Goal: Information Seeking & Learning: Learn about a topic

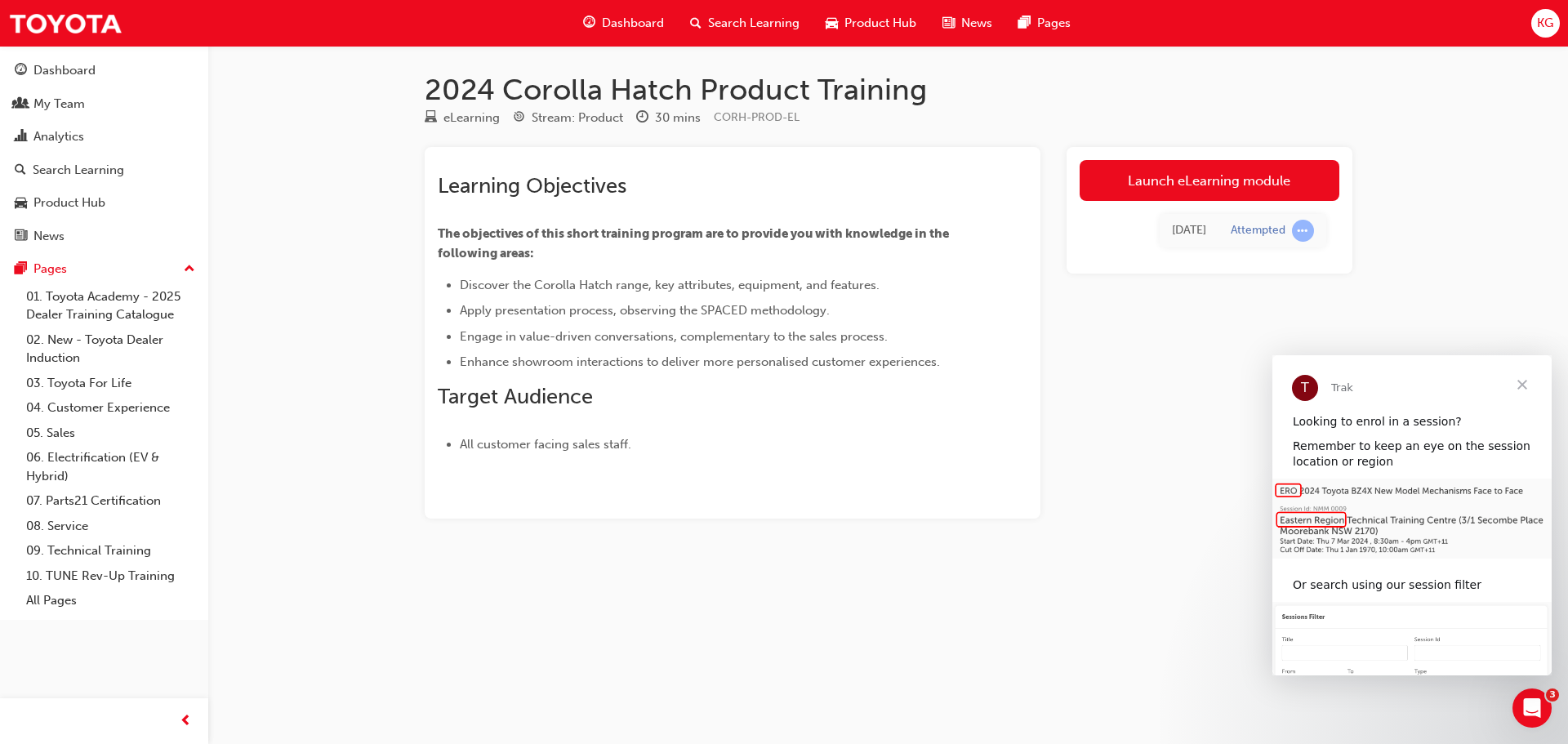
click at [1524, 383] on span "Close" at bounding box center [1522, 383] width 58 height 58
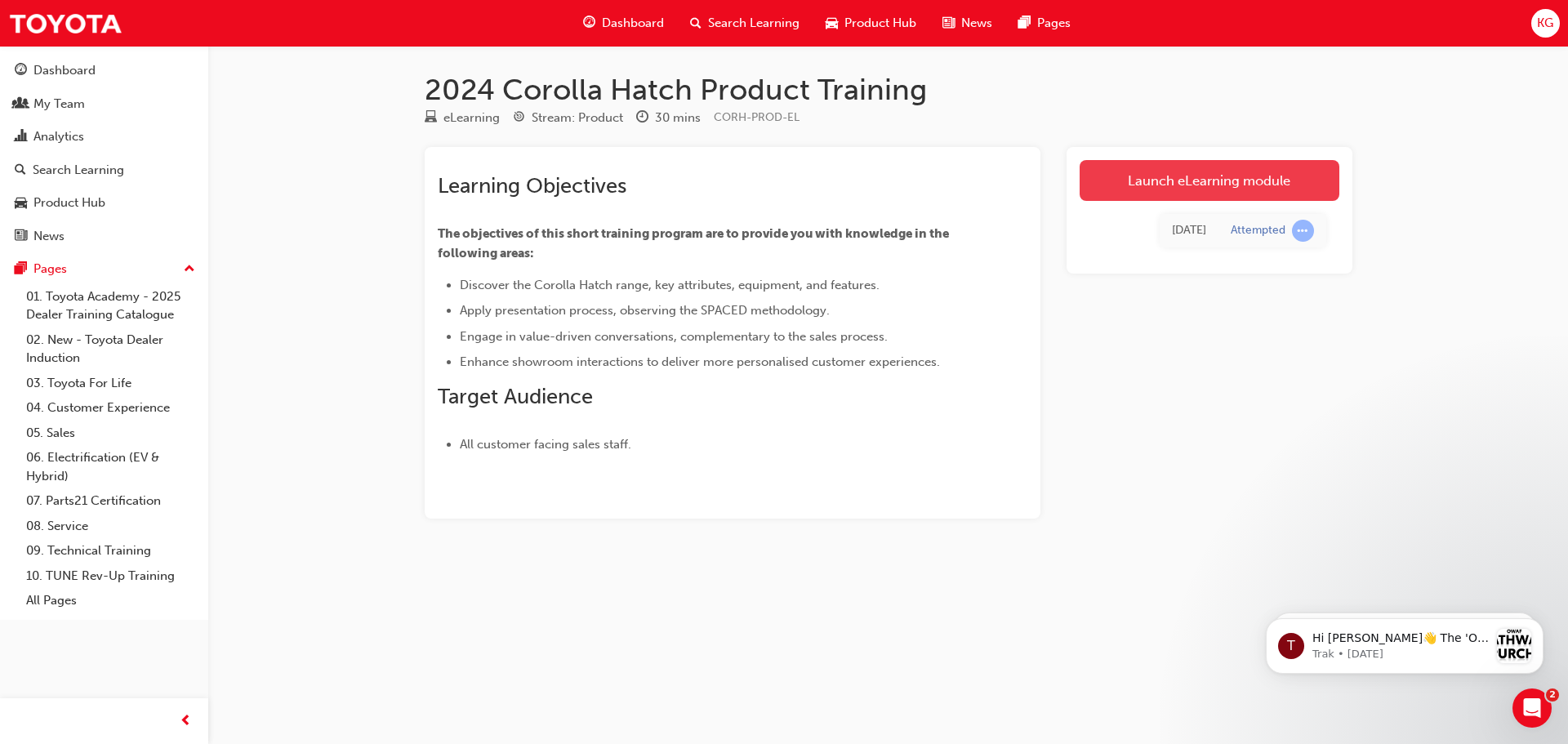
click at [1142, 176] on link "Launch eLearning module" at bounding box center [1209, 180] width 260 height 41
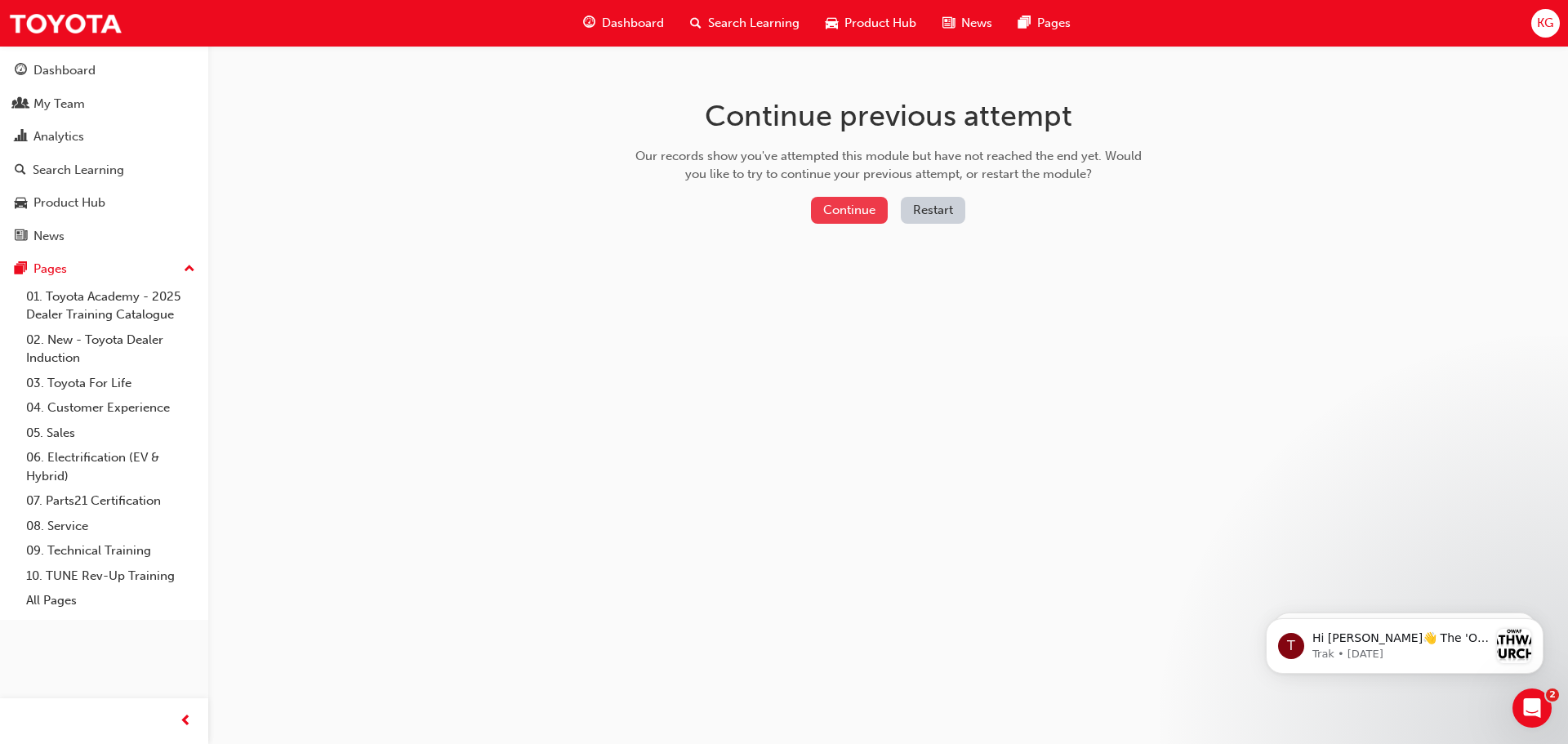
click at [844, 212] on button "Continue" at bounding box center [849, 209] width 77 height 27
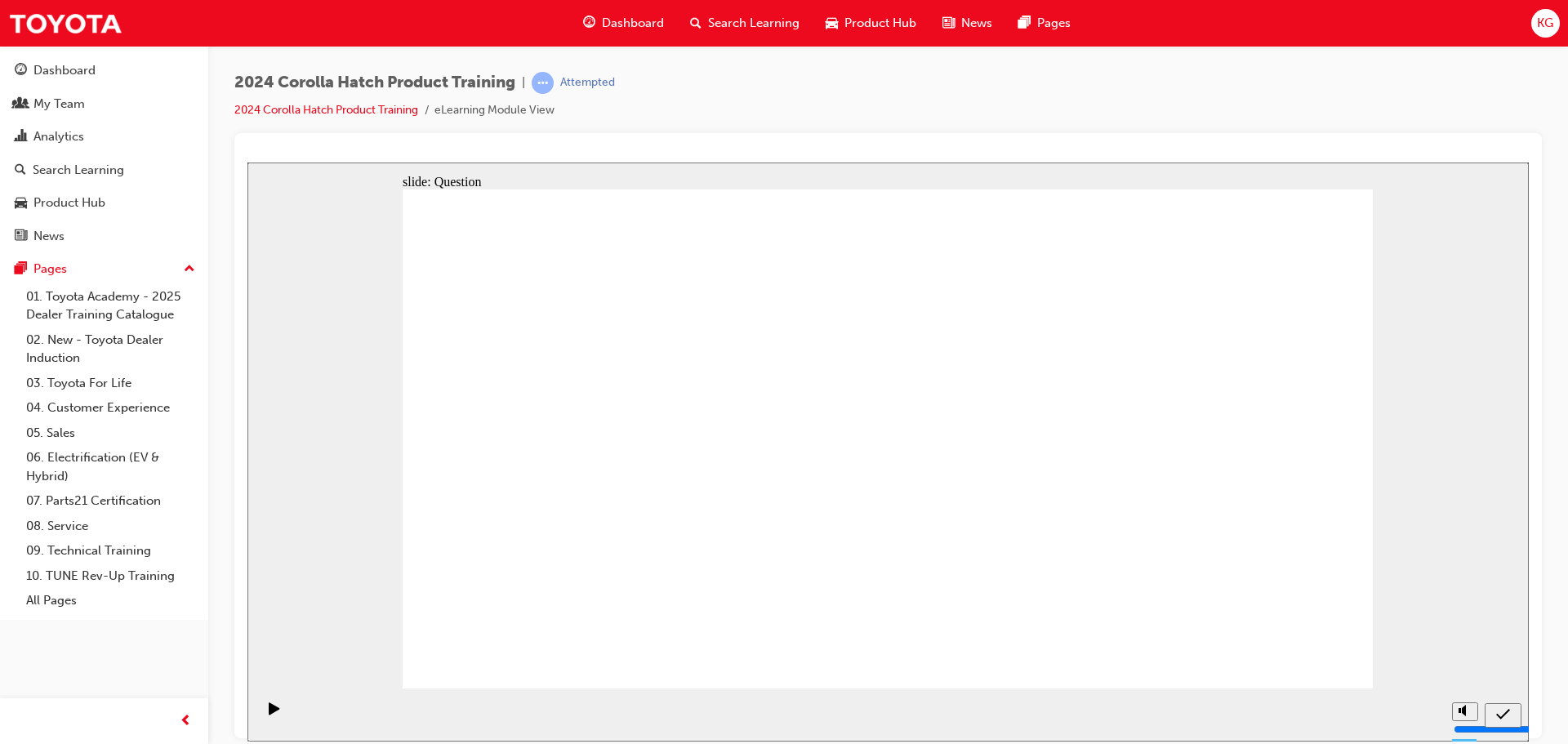
drag, startPoint x: 568, startPoint y: 564, endPoint x: 694, endPoint y: 447, distance: 171.9
drag, startPoint x: 722, startPoint y: 409, endPoint x: 544, endPoint y: 558, distance: 232.1
drag, startPoint x: 572, startPoint y: 409, endPoint x: 745, endPoint y: 561, distance: 230.3
drag, startPoint x: 1071, startPoint y: 406, endPoint x: 894, endPoint y: 555, distance: 231.4
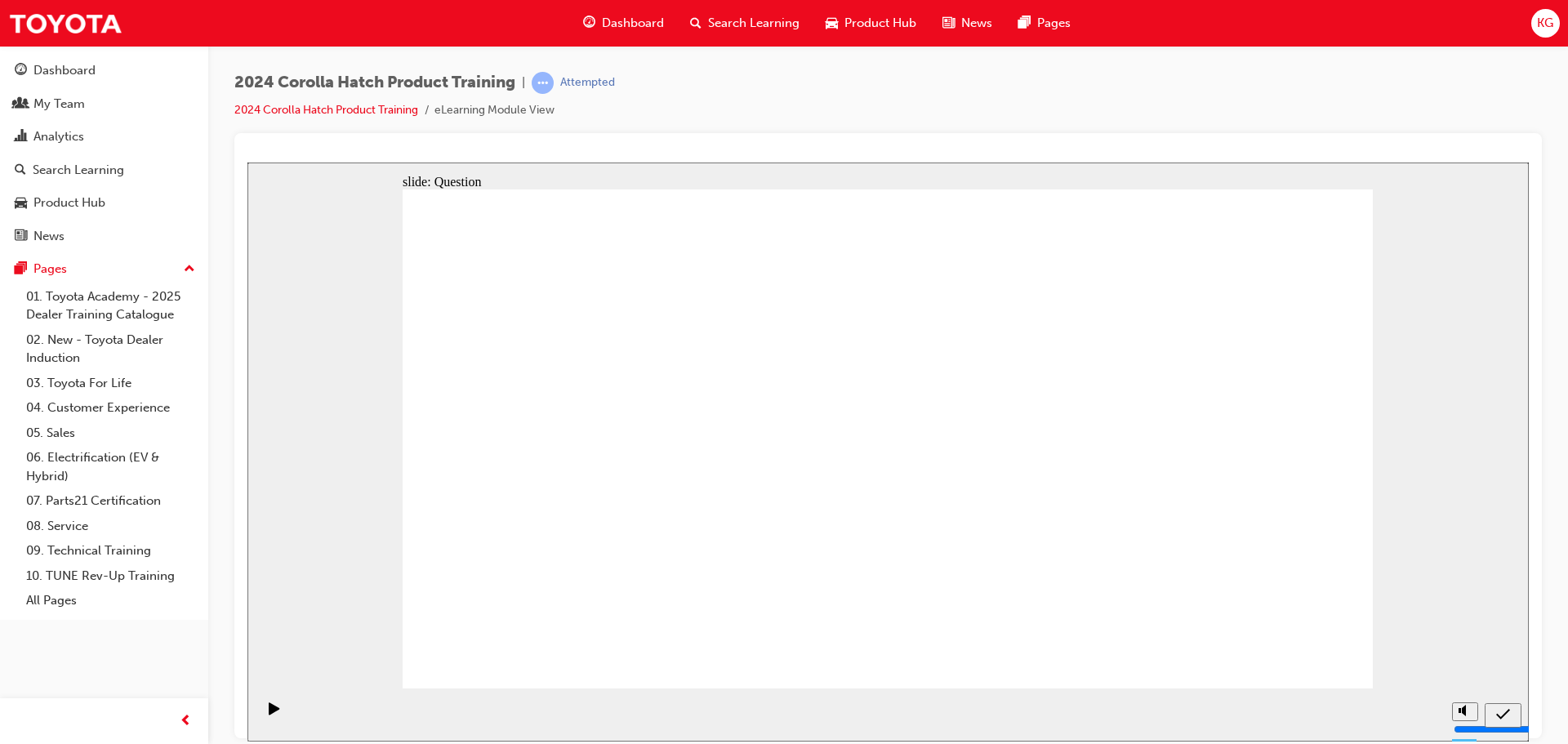
drag, startPoint x: 897, startPoint y: 420, endPoint x: 1047, endPoint y: 570, distance: 212.1
drag, startPoint x: 1243, startPoint y: 408, endPoint x: 1256, endPoint y: 558, distance: 150.6
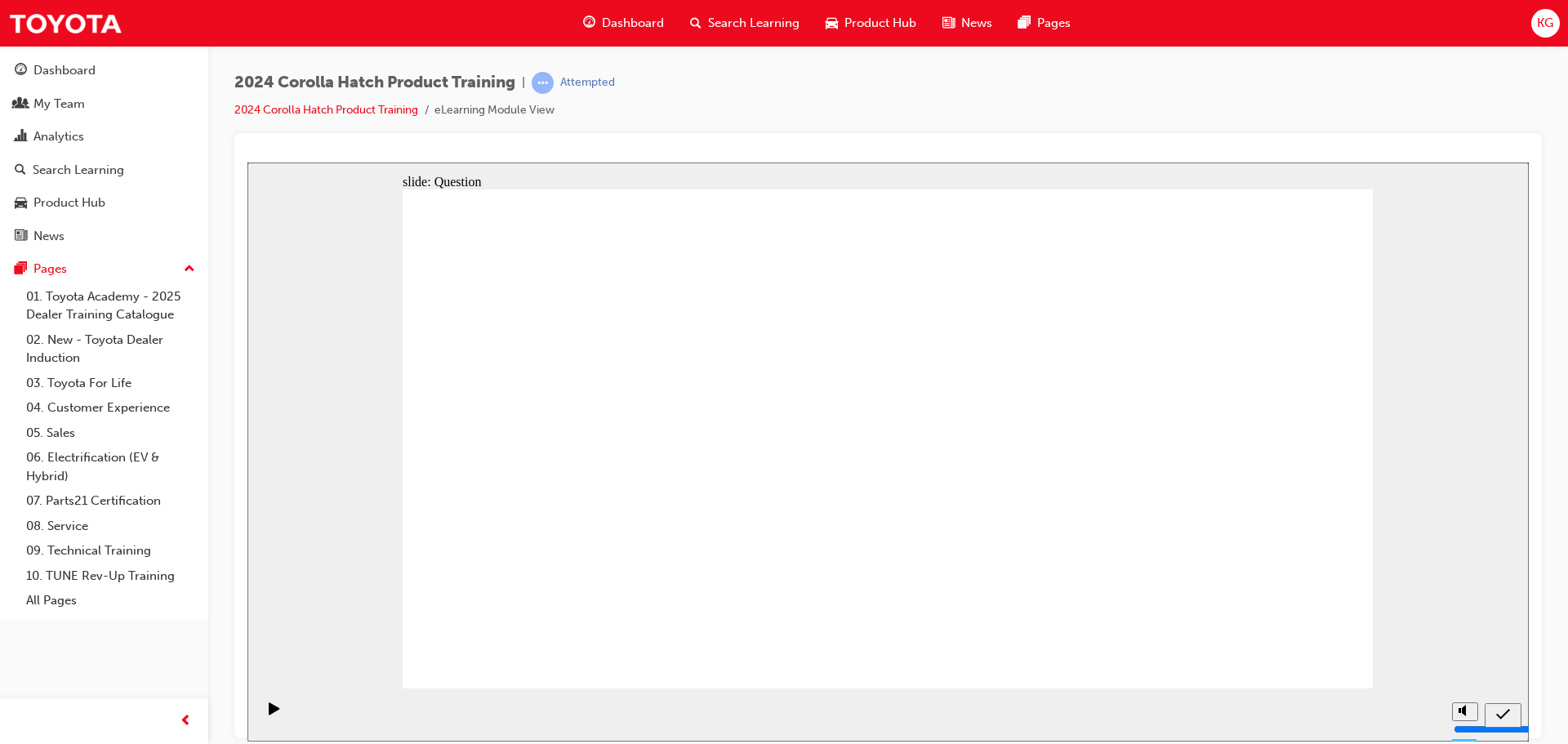
radio input "true"
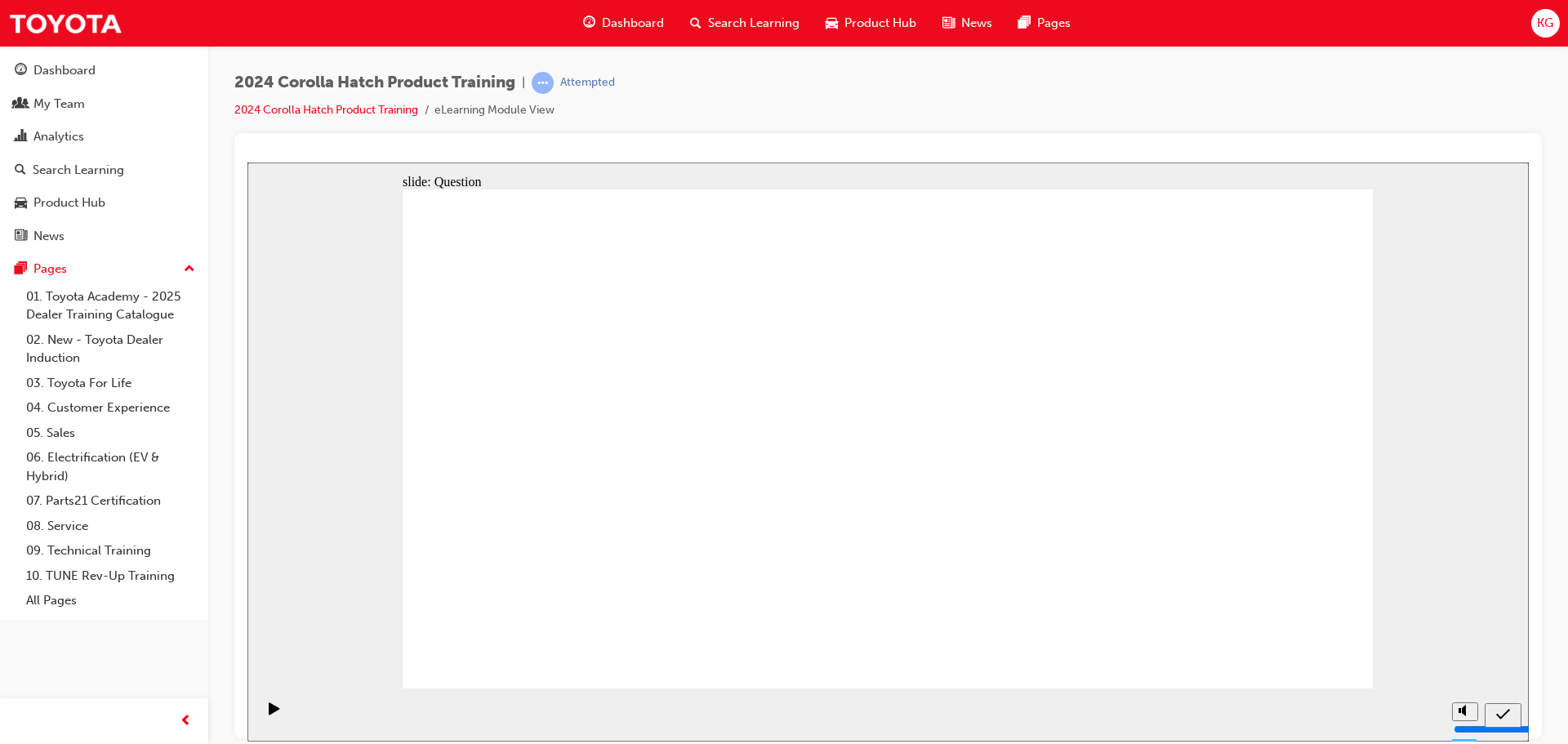
radio input "true"
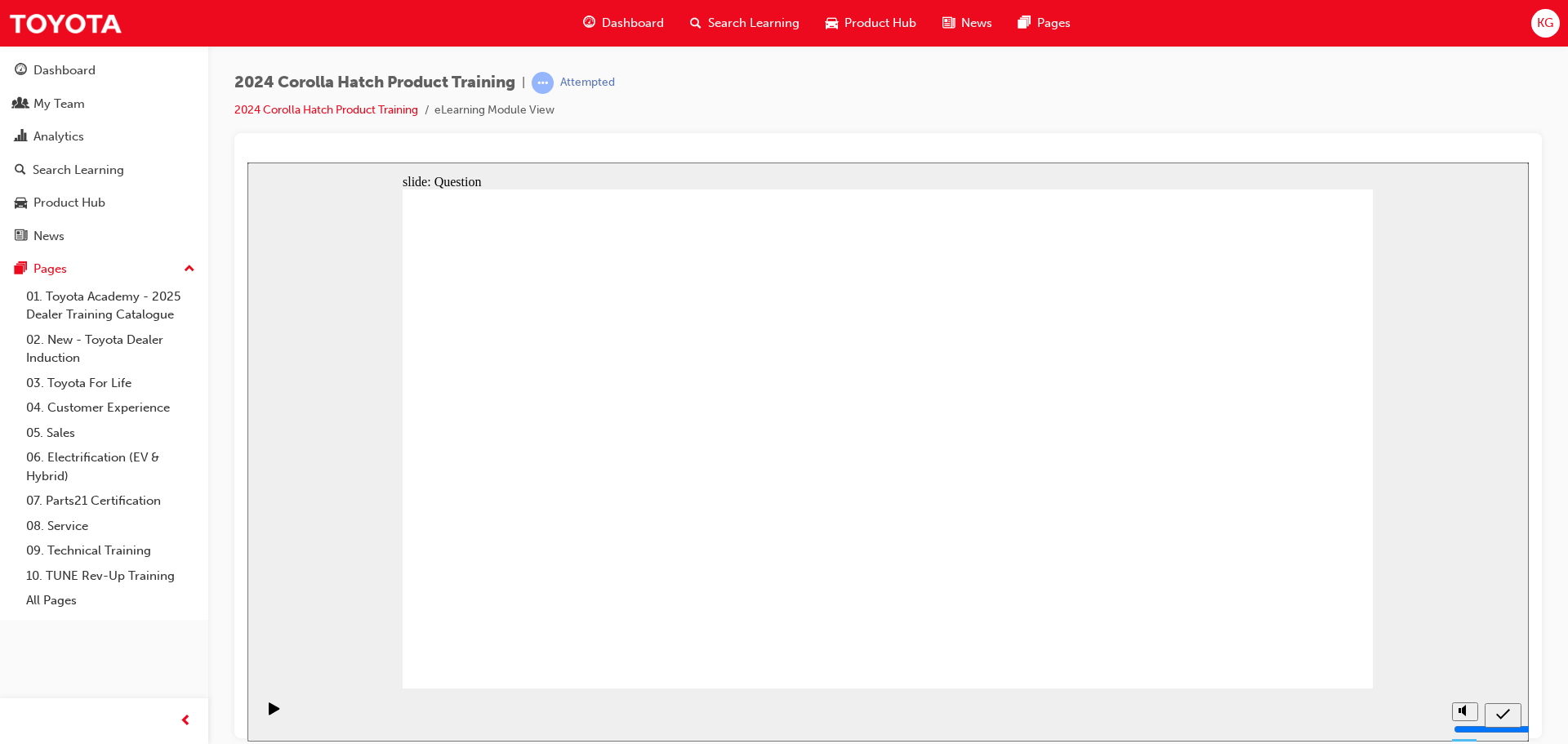
radio input "true"
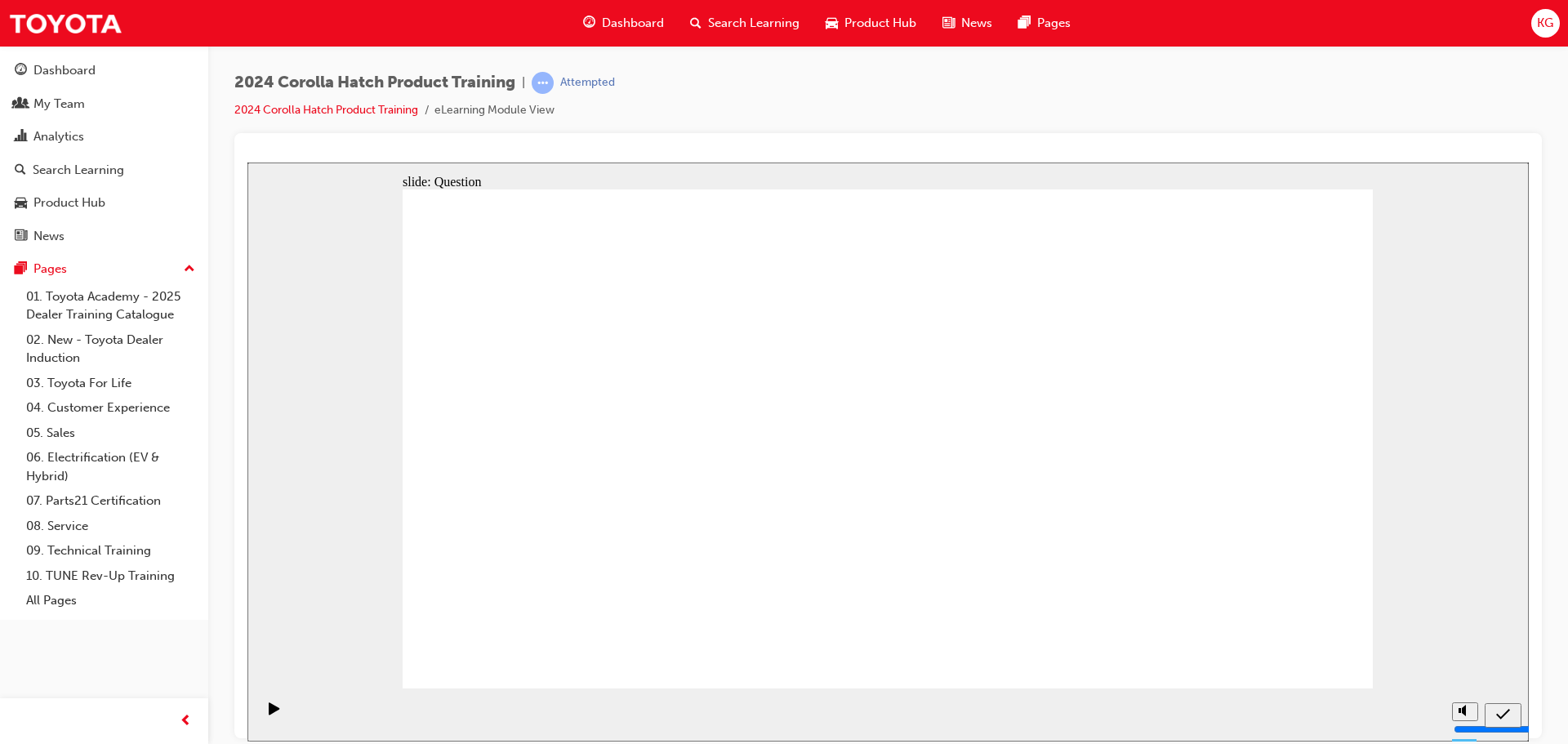
drag, startPoint x: 592, startPoint y: 412, endPoint x: 760, endPoint y: 565, distance: 227.2
drag, startPoint x: 757, startPoint y: 417, endPoint x: 597, endPoint y: 569, distance: 220.7
drag, startPoint x: 897, startPoint y: 400, endPoint x: 1063, endPoint y: 551, distance: 224.4
drag, startPoint x: 1057, startPoint y: 404, endPoint x: 922, endPoint y: 549, distance: 198.1
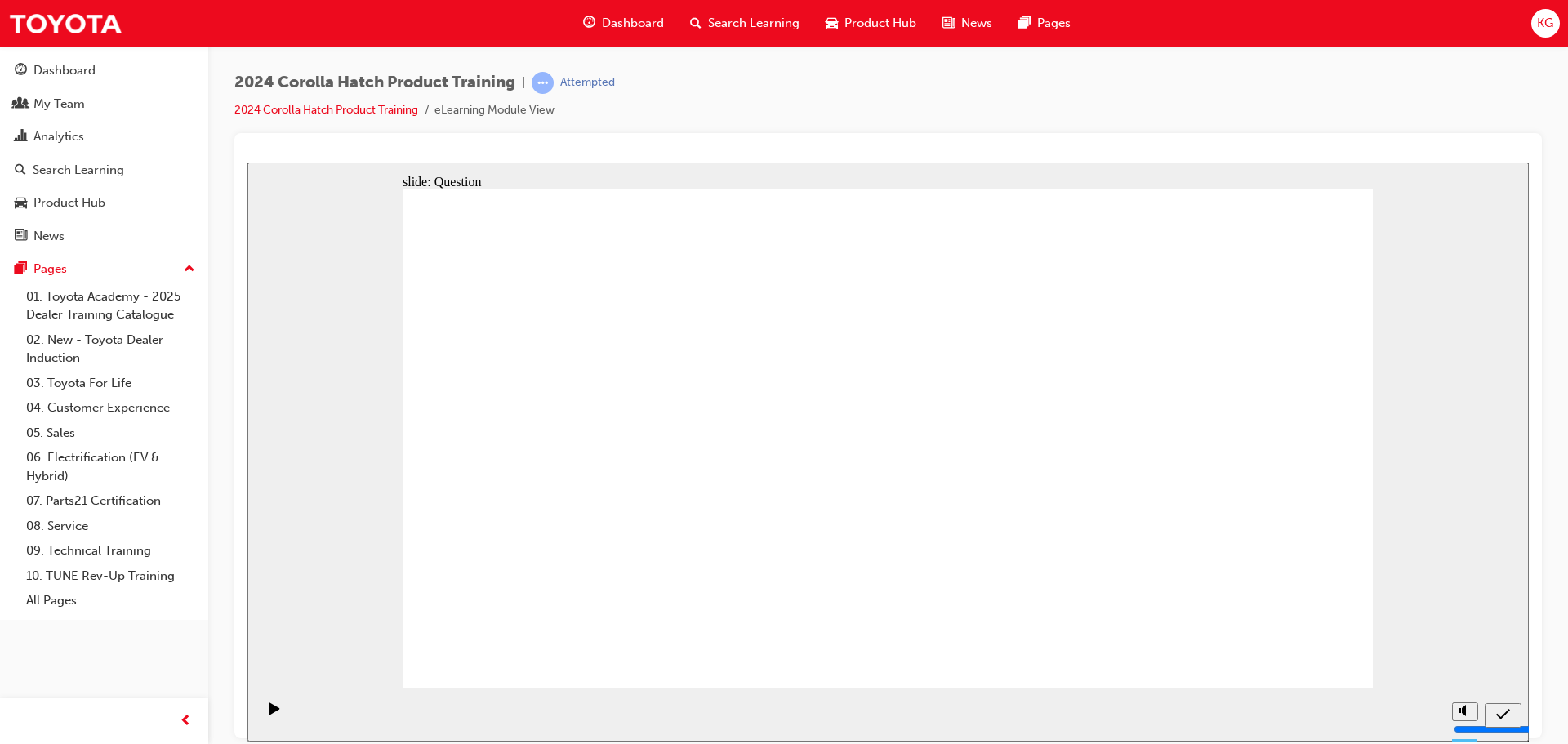
drag, startPoint x: 1205, startPoint y: 406, endPoint x: 1223, endPoint y: 550, distance: 145.1
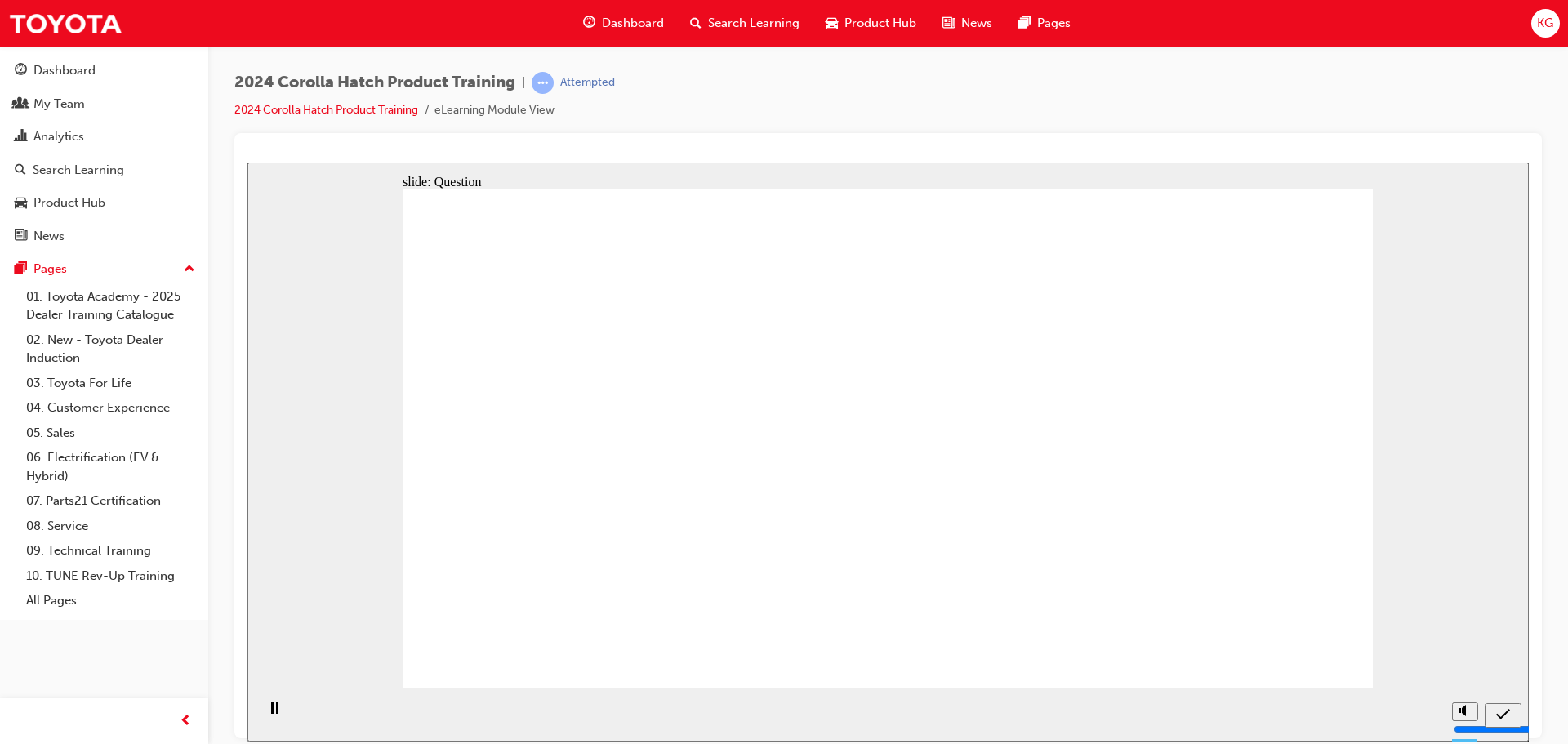
radio input "true"
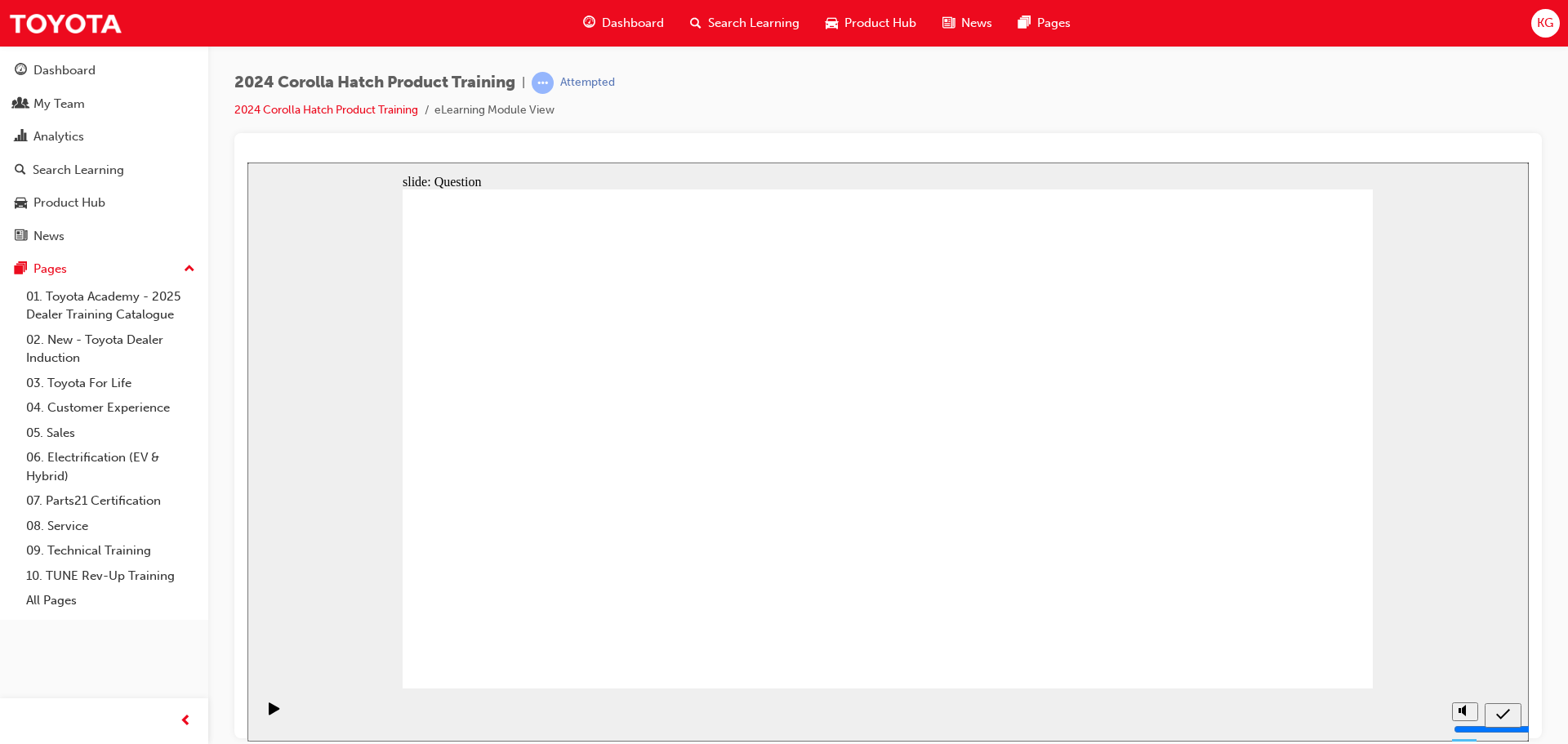
radio input "true"
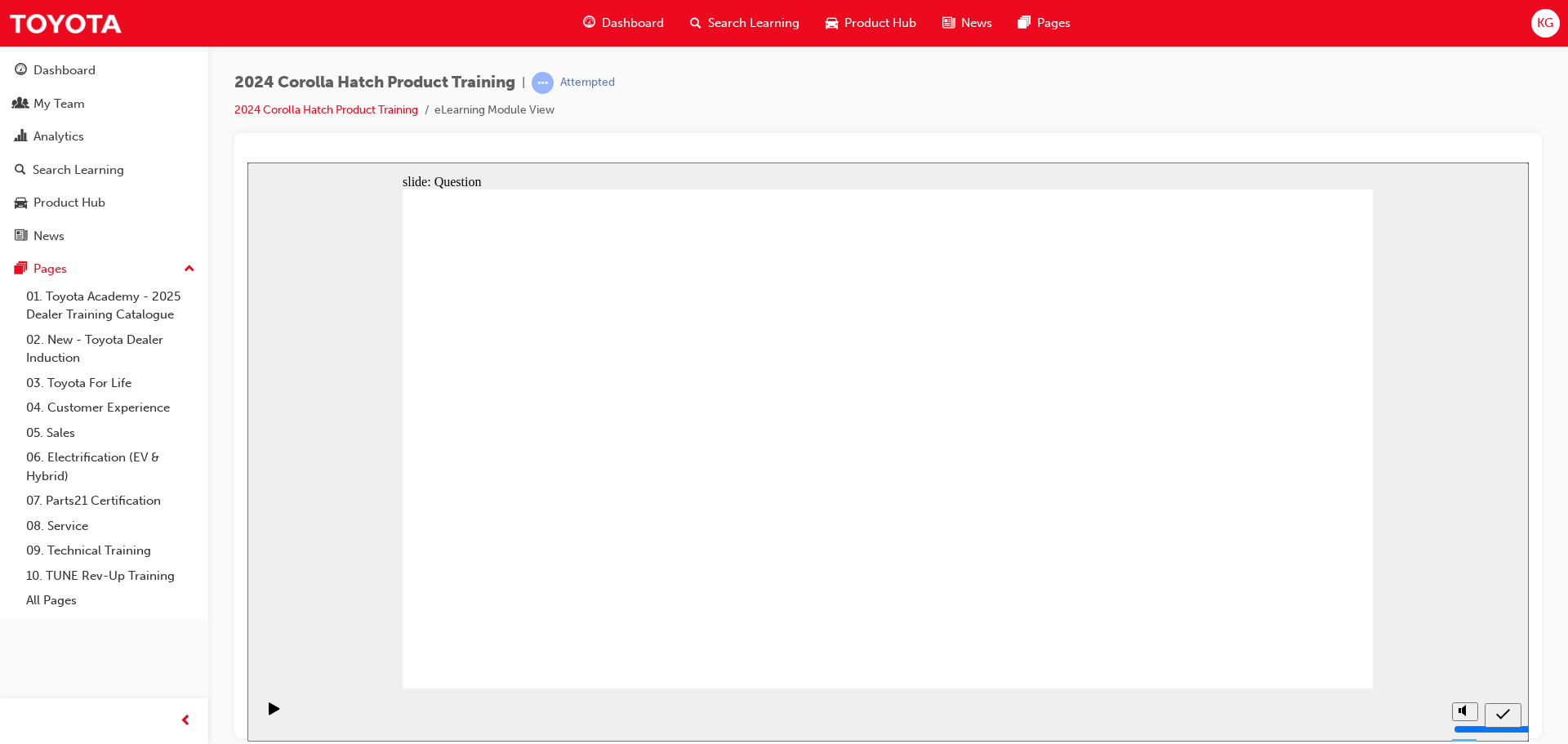
radio input "true"
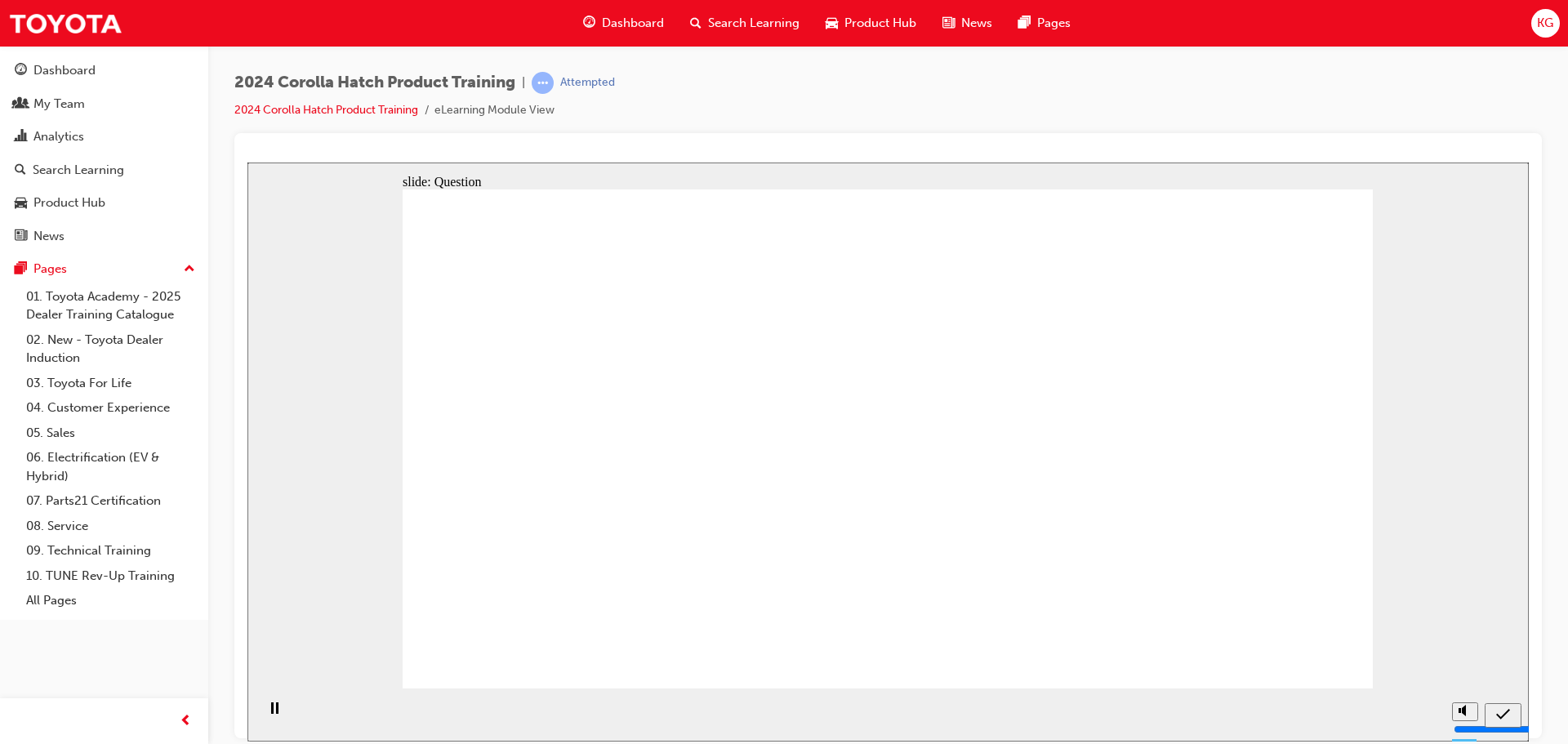
drag, startPoint x: 552, startPoint y: 390, endPoint x: 737, endPoint y: 550, distance: 244.6
drag, startPoint x: 741, startPoint y: 408, endPoint x: 599, endPoint y: 560, distance: 208.0
drag, startPoint x: 1080, startPoint y: 418, endPoint x: 918, endPoint y: 564, distance: 218.1
drag, startPoint x: 885, startPoint y: 410, endPoint x: 1061, endPoint y: 566, distance: 235.2
drag, startPoint x: 1228, startPoint y: 401, endPoint x: 1237, endPoint y: 555, distance: 154.3
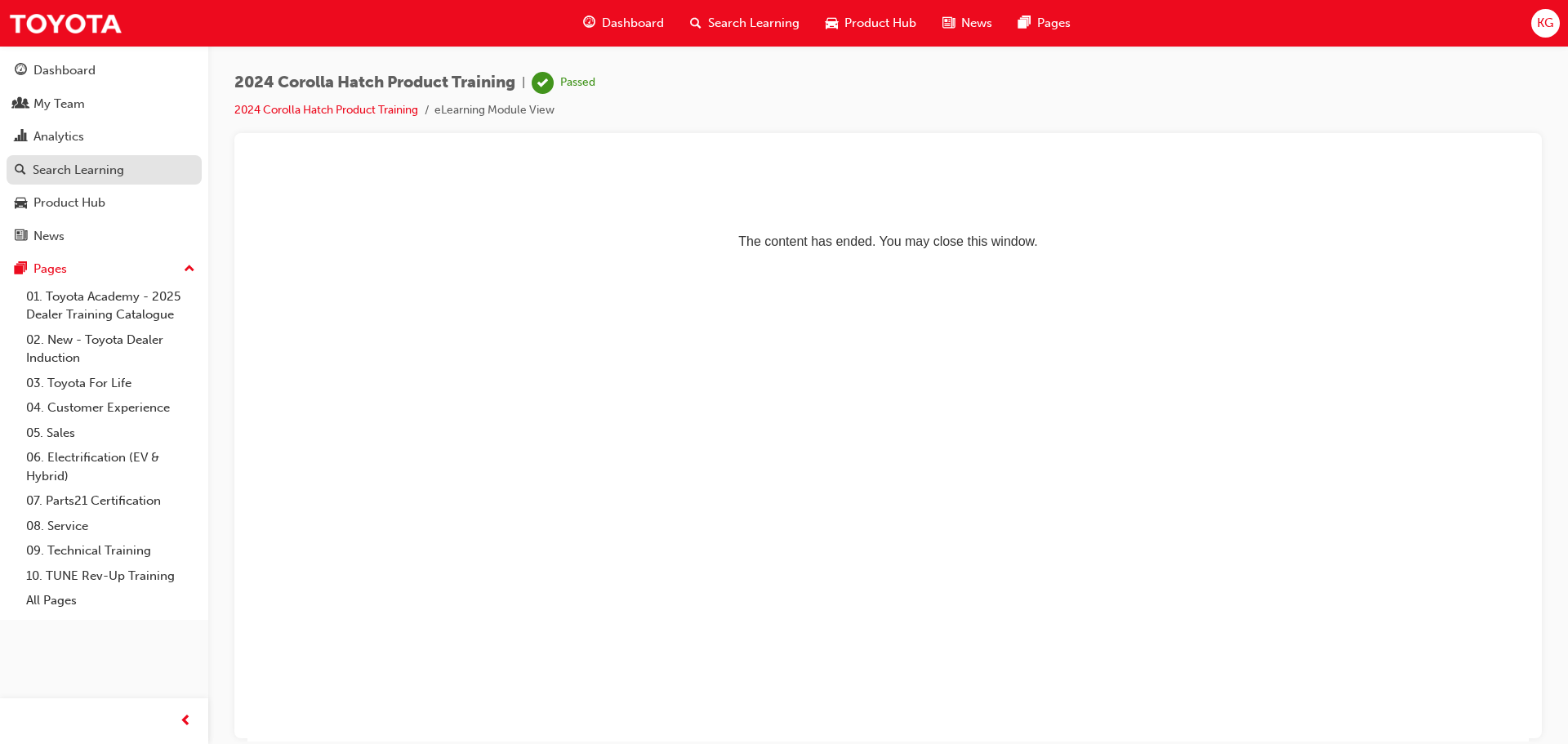
click at [96, 175] on div "Search Learning" at bounding box center [78, 170] width 92 height 19
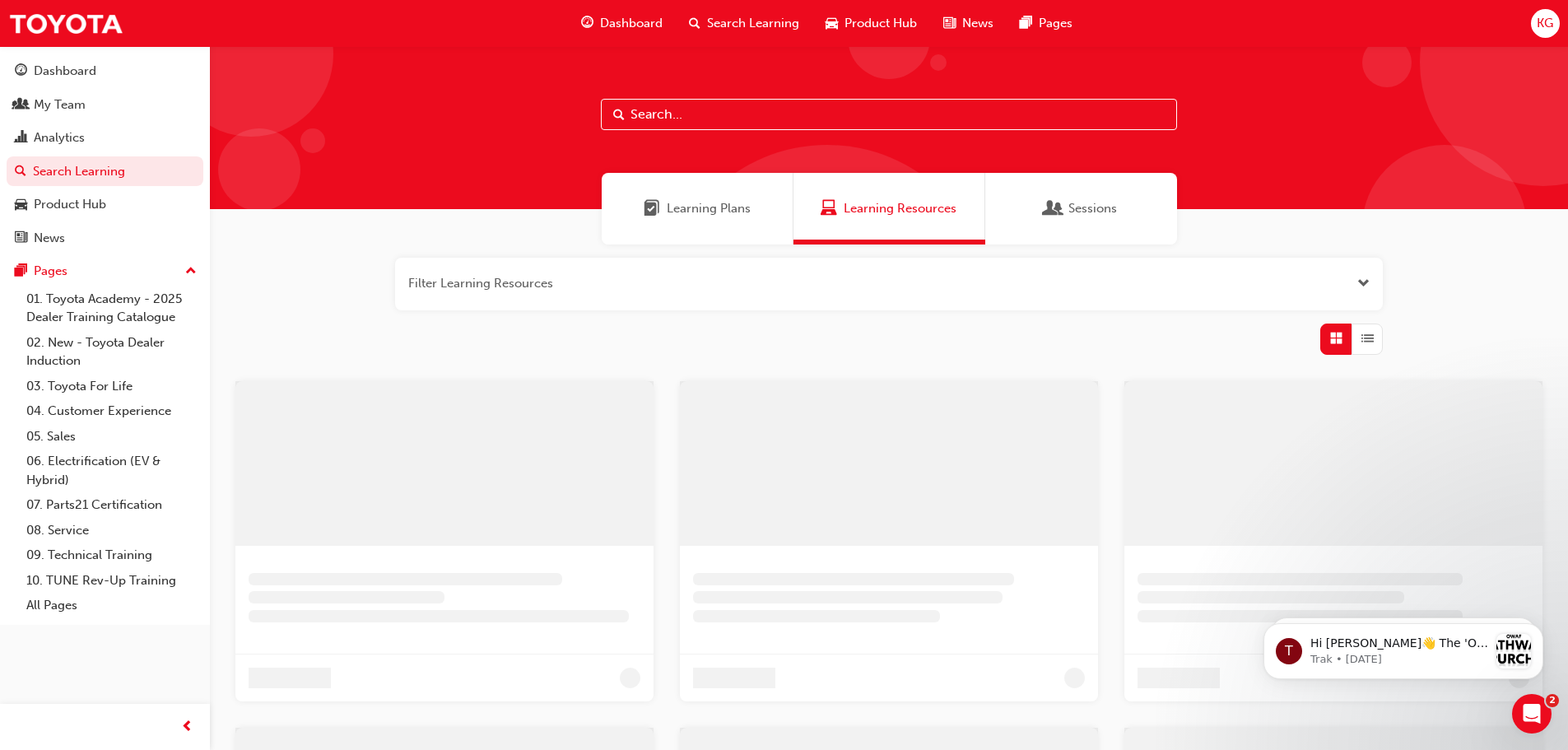
click at [672, 110] on input "text" at bounding box center [889, 114] width 576 height 31
type input "2024 rav4"
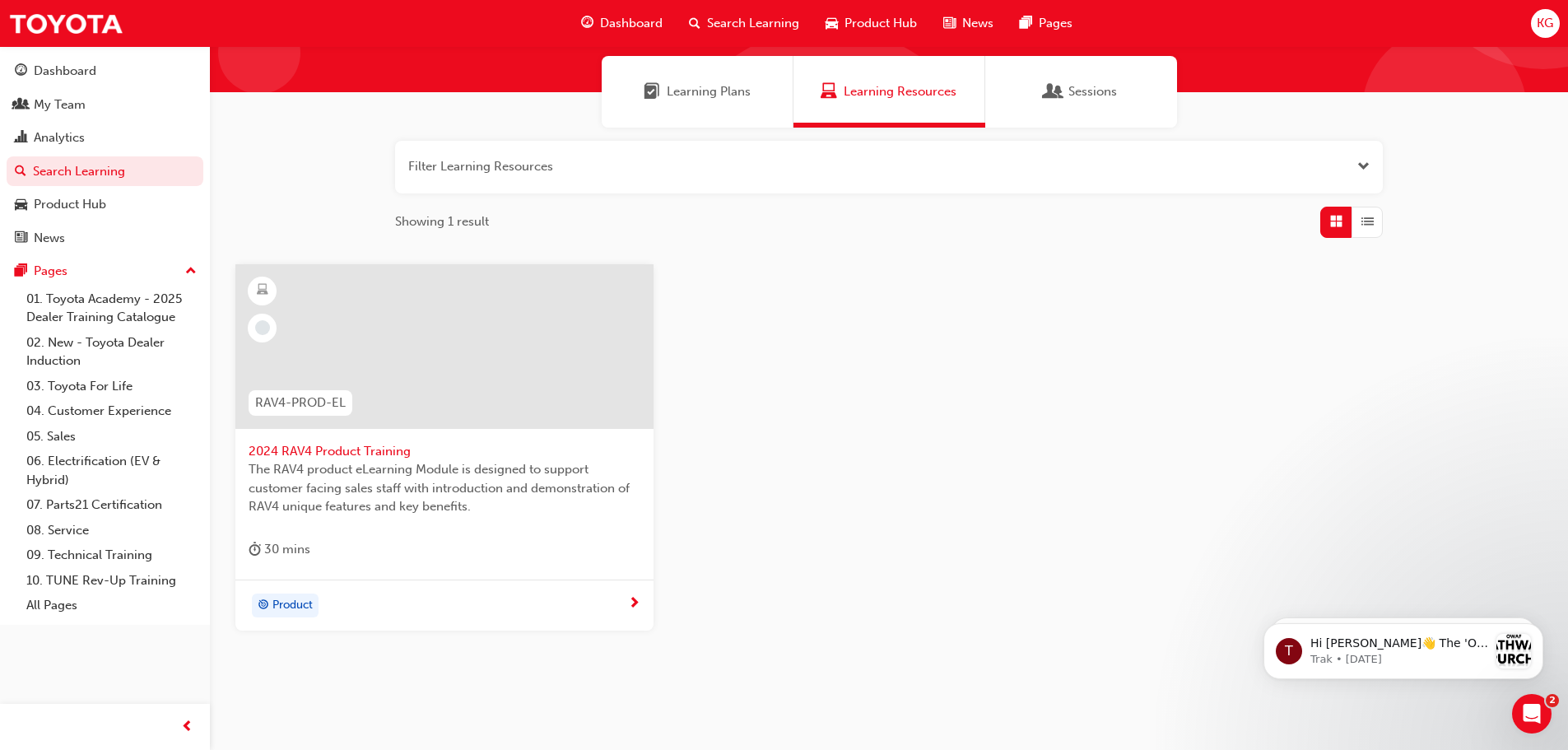
scroll to position [157, 0]
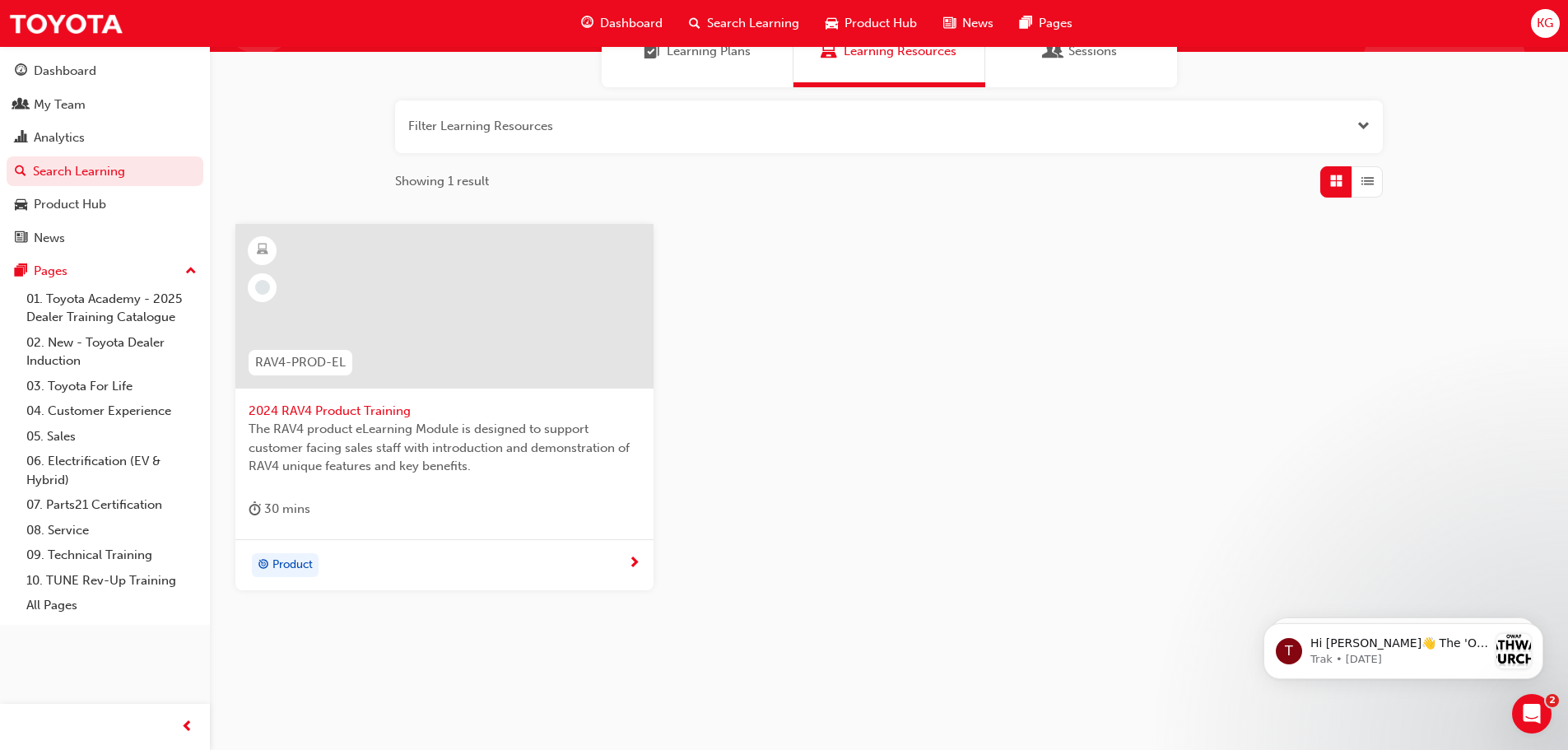
click at [353, 408] on span "2024 RAV4 Product Training" at bounding box center [443, 410] width 392 height 19
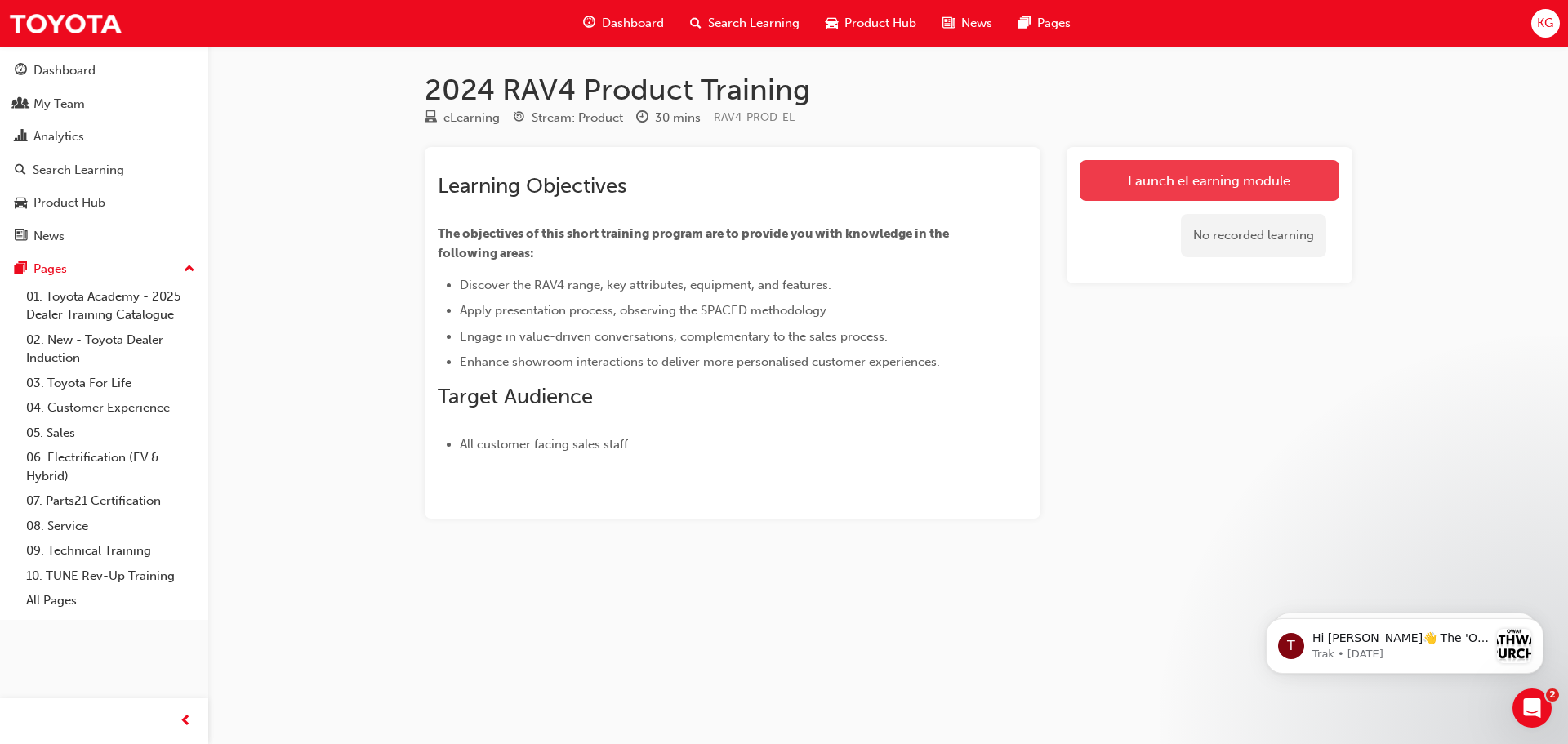
click at [1144, 176] on link "Launch eLearning module" at bounding box center [1209, 180] width 260 height 41
